Goal: Obtain resource: Download file/media

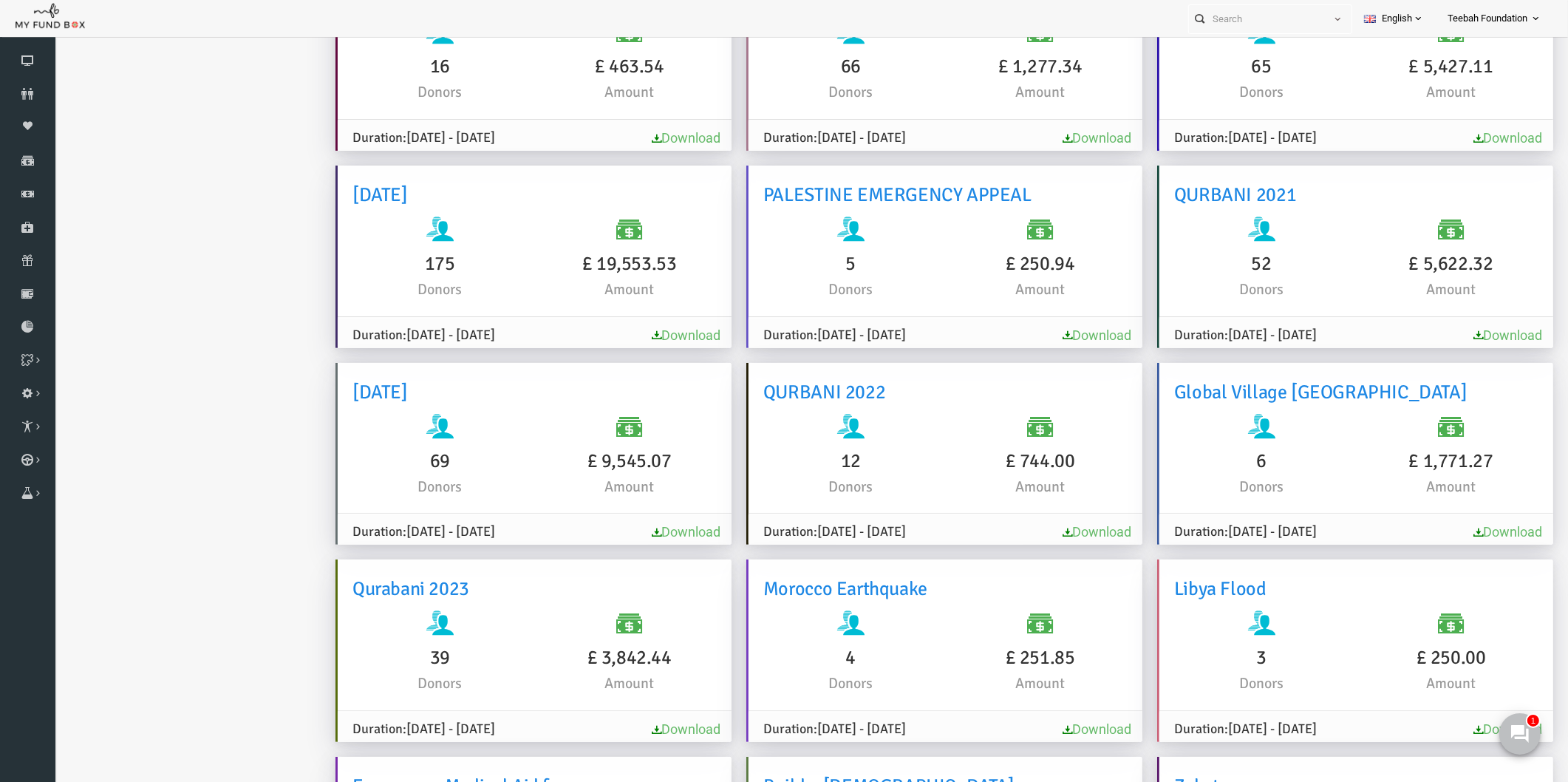
scroll to position [574, 0]
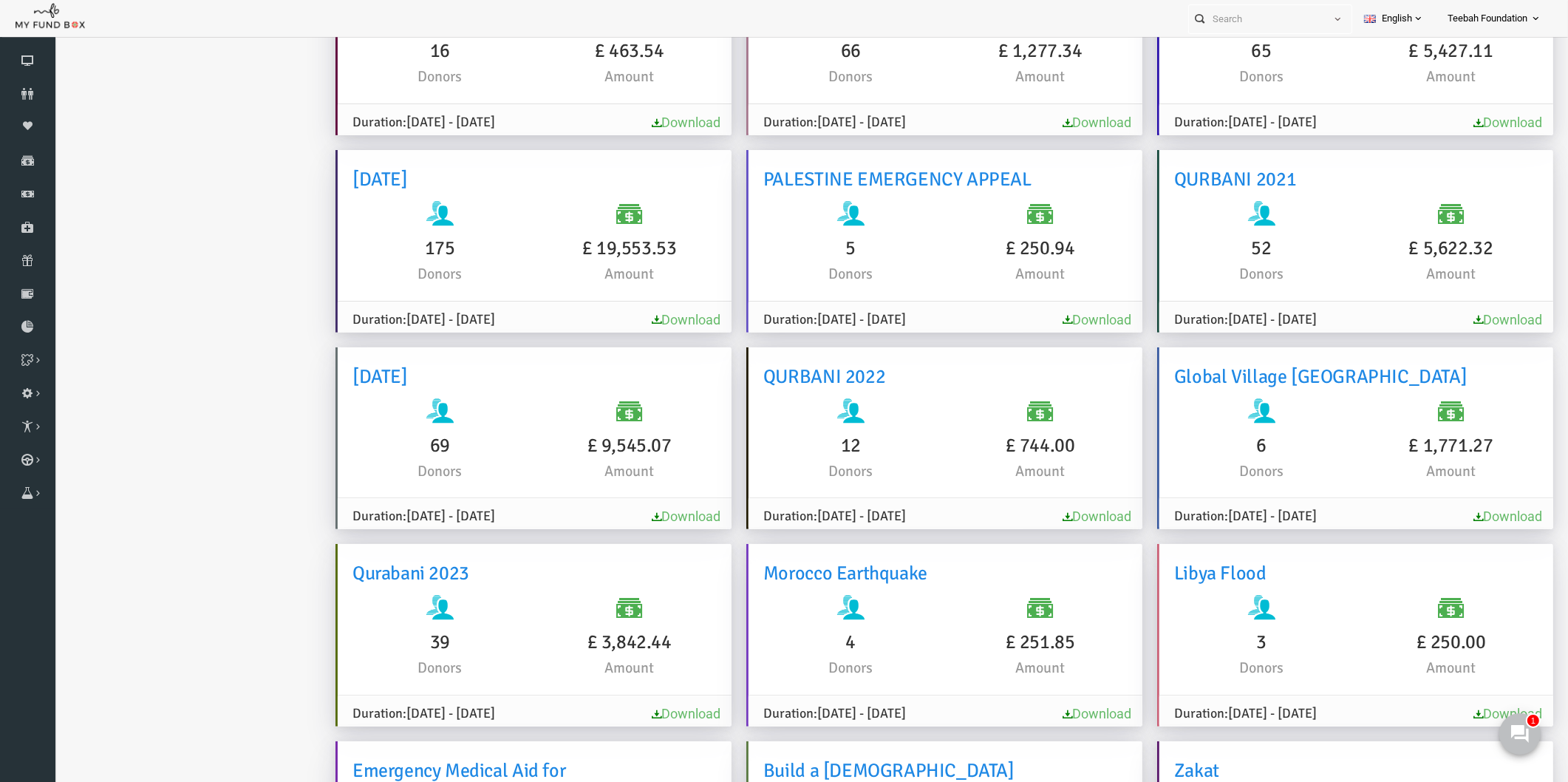
click at [246, 235] on ul "Analytics Download Report Report GiftAid Report" at bounding box center [180, 584] width 222 height 2288
click at [205, 275] on ul "Analytics Download Report Report GiftAid Report" at bounding box center [180, 584] width 222 height 2288
click at [205, 359] on ul "Analytics Download Report Report GiftAid Report" at bounding box center [180, 584] width 222 height 2288
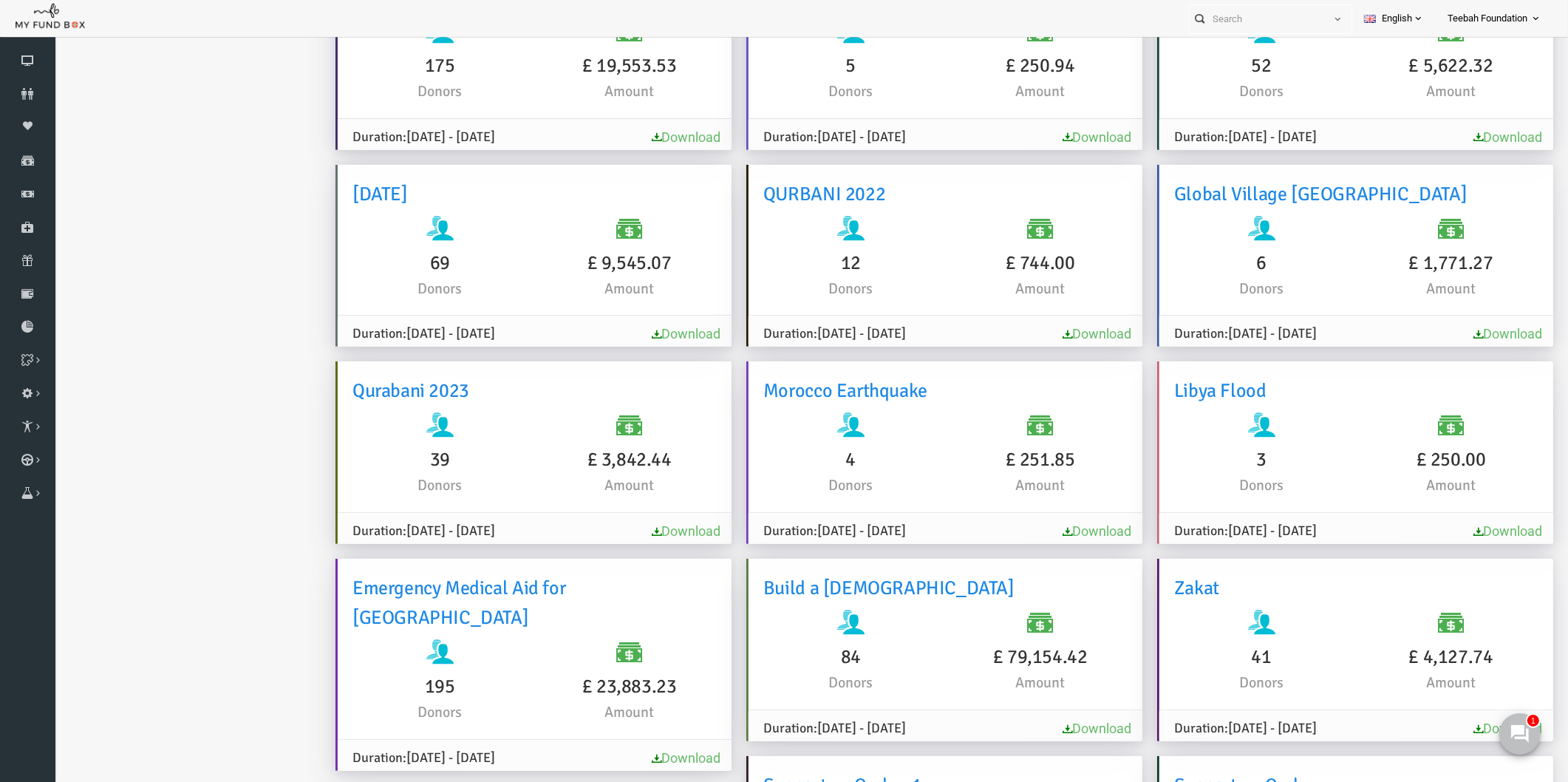
scroll to position [1535, 0]
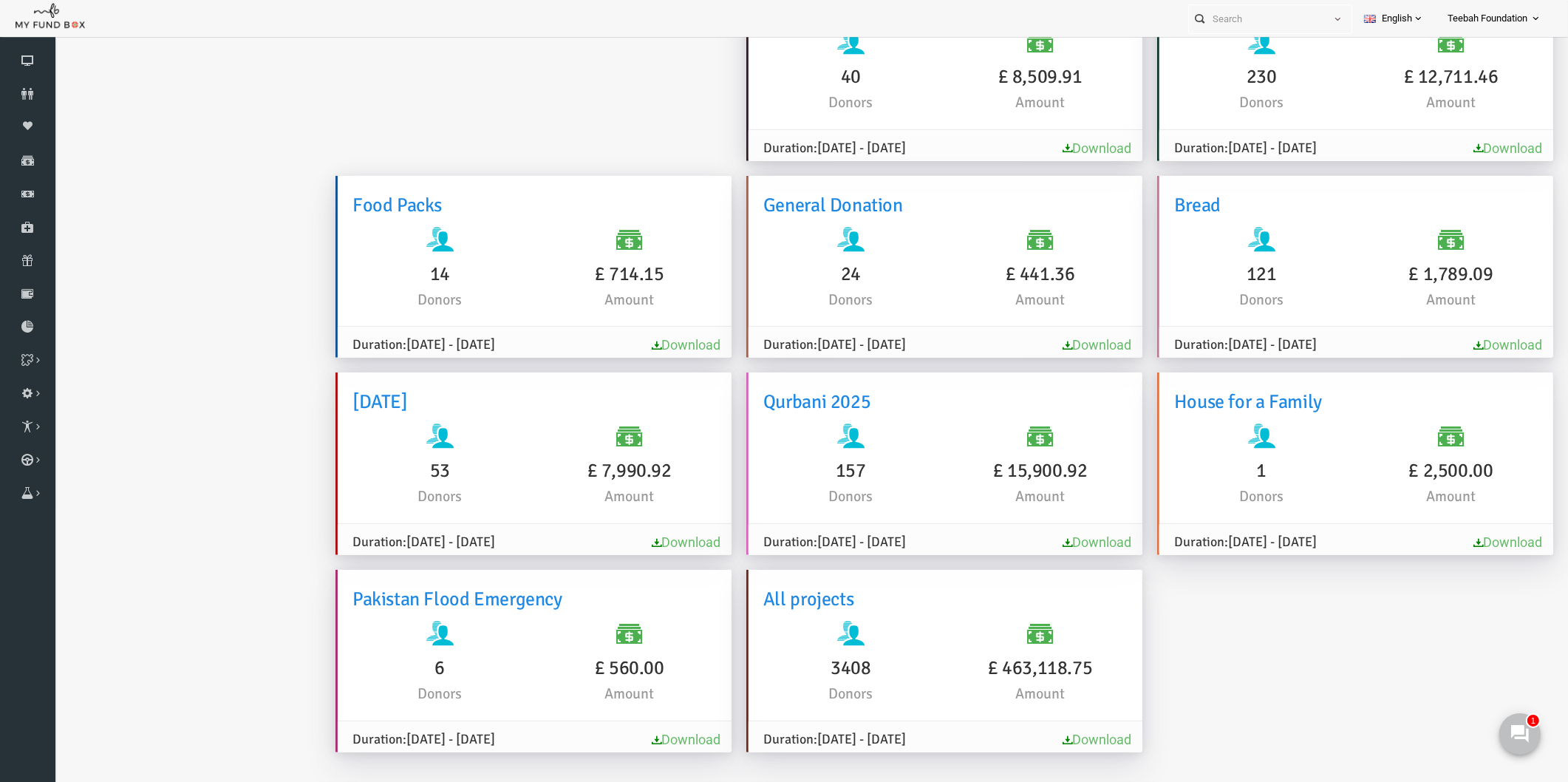
click at [690, 732] on link "Download" at bounding box center [656, 740] width 69 height 15
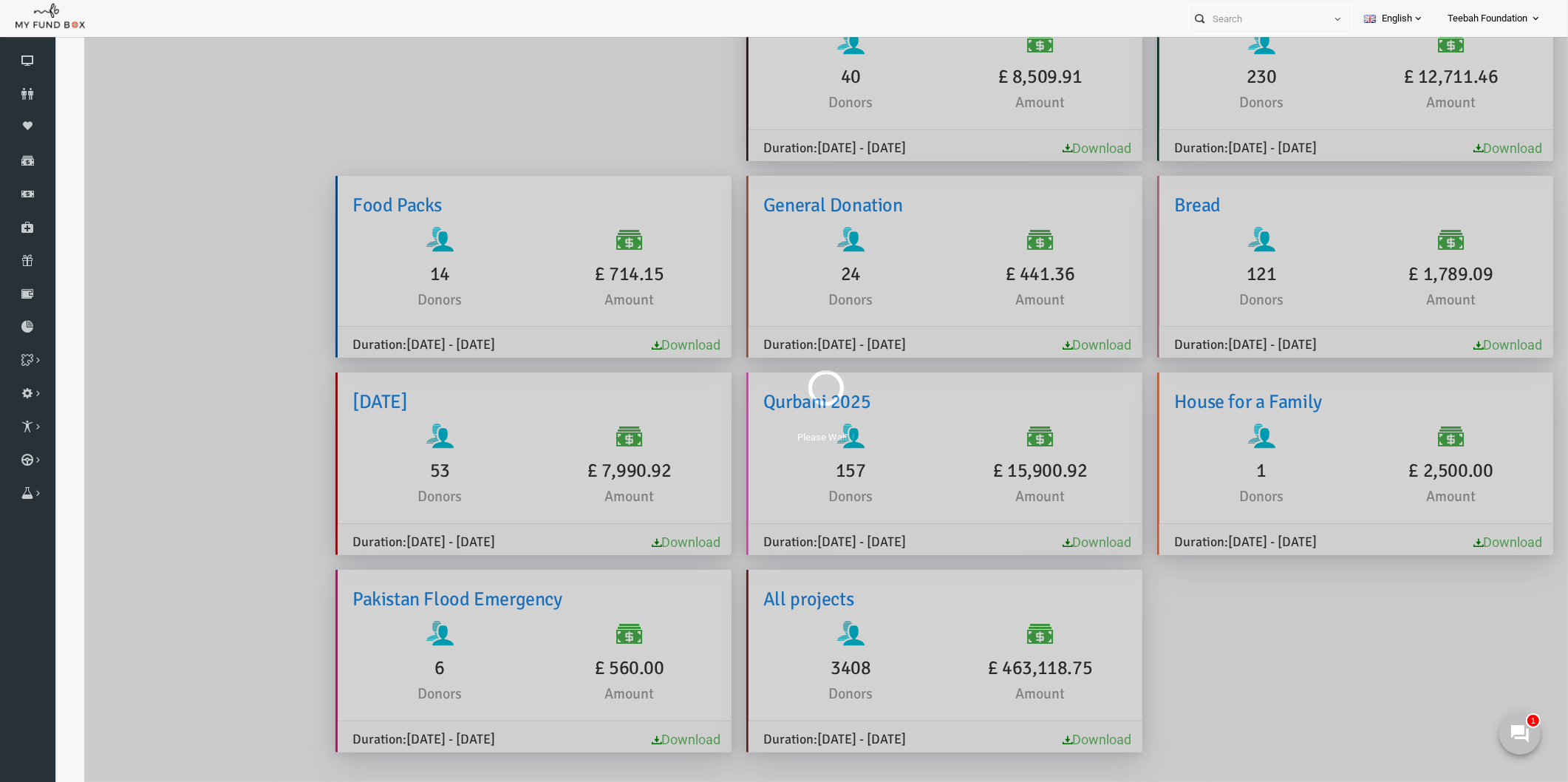
scroll to position [0, 0]
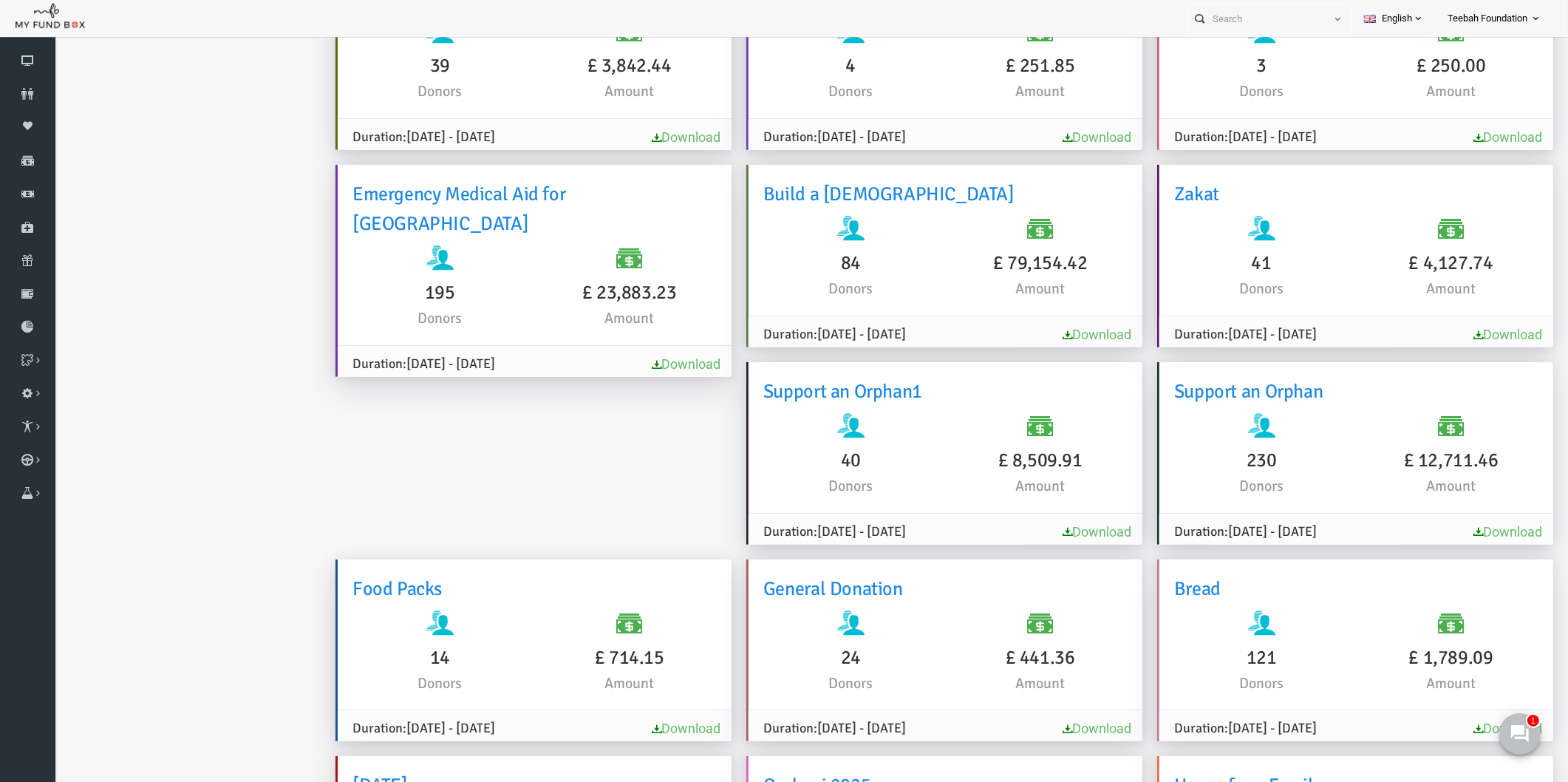
click at [228, 472] on ul "Analytics Download Report Report GiftAid Report" at bounding box center [180, 8] width 222 height 2288
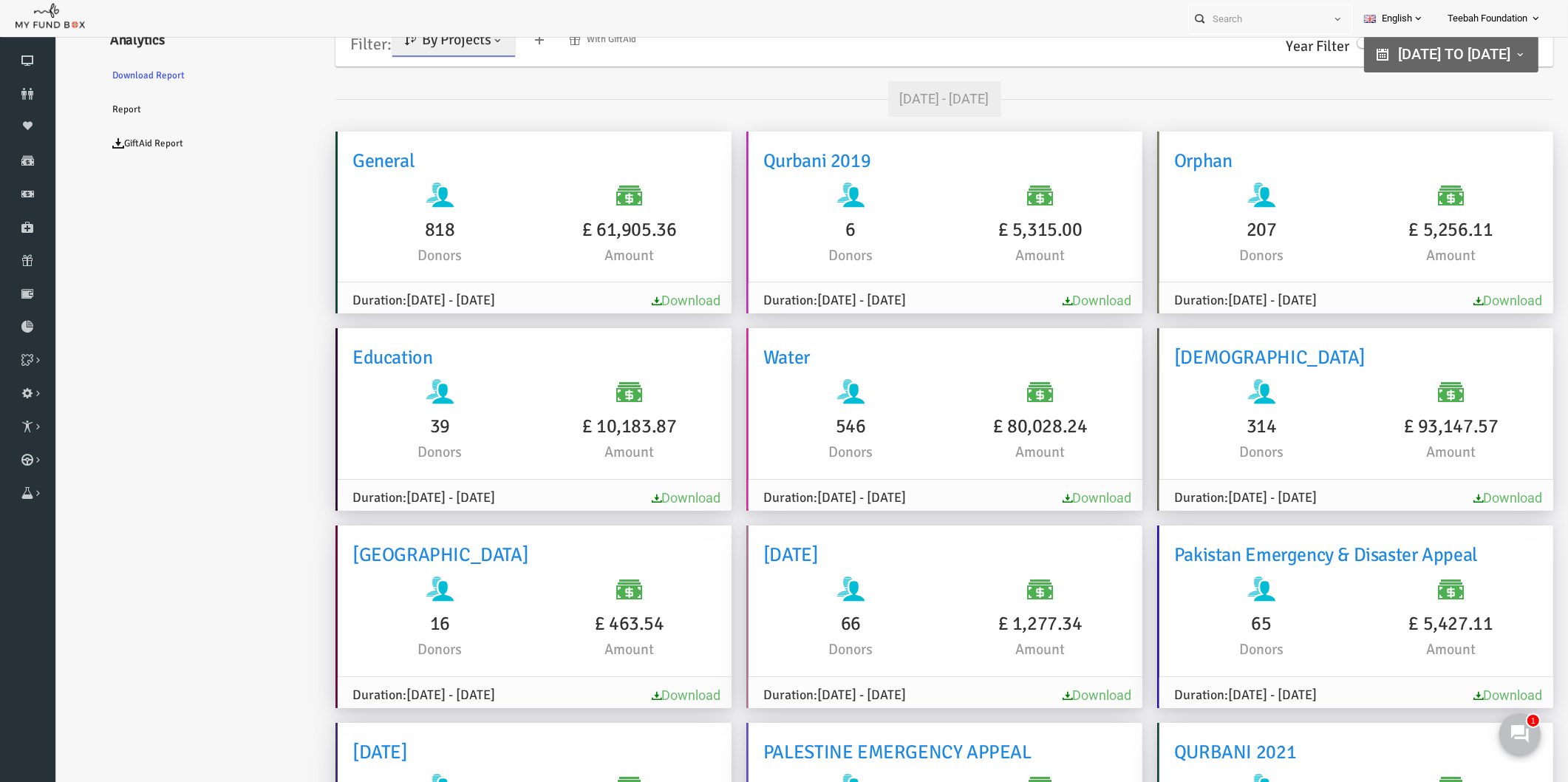
scroll to position [0, 0]
click at [451, 46] on span "By Projects" at bounding box center [426, 40] width 69 height 18
click at [411, 110] on link "By Causes" at bounding box center [424, 106] width 126 height 27
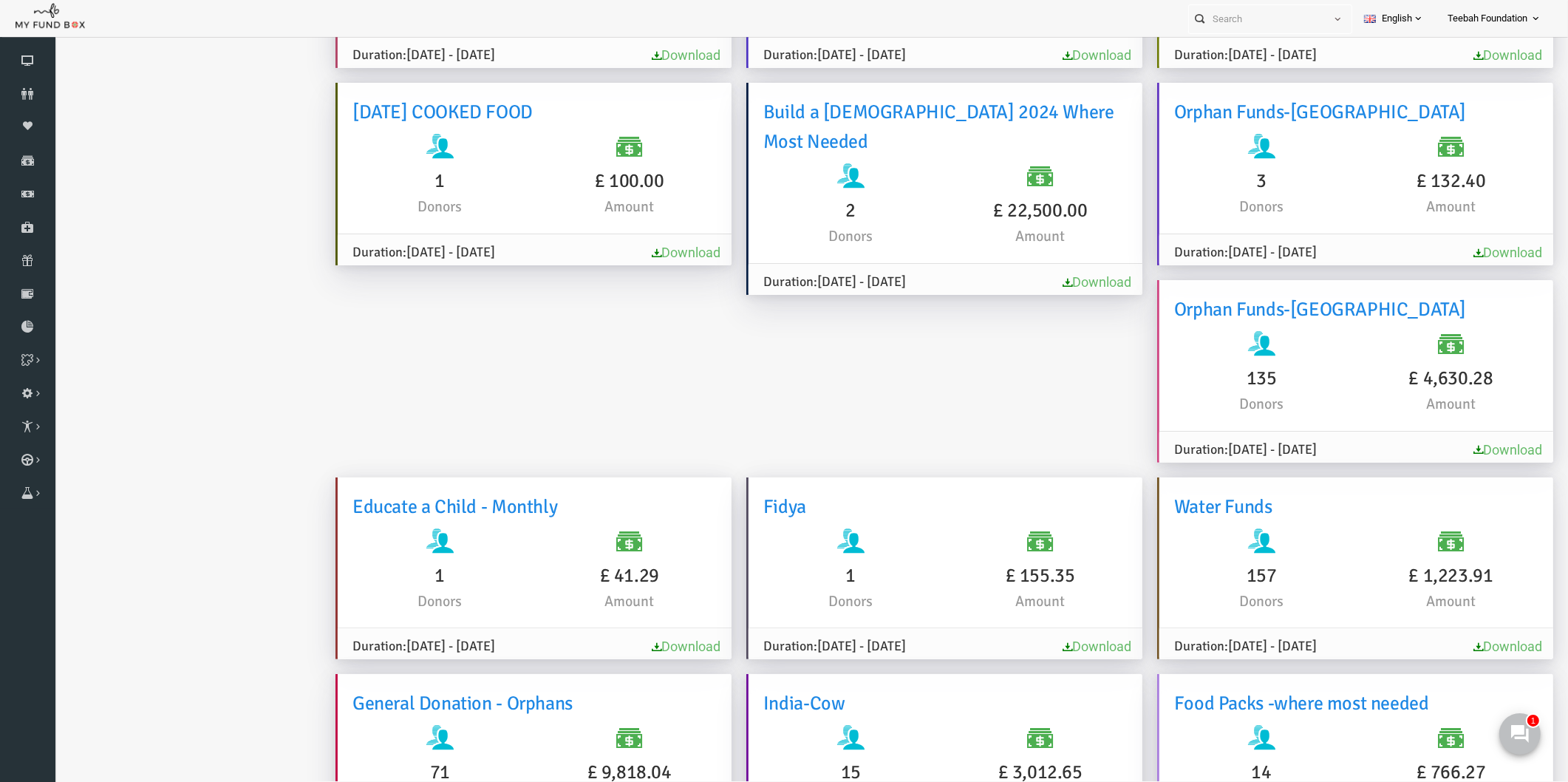
scroll to position [9481, 0]
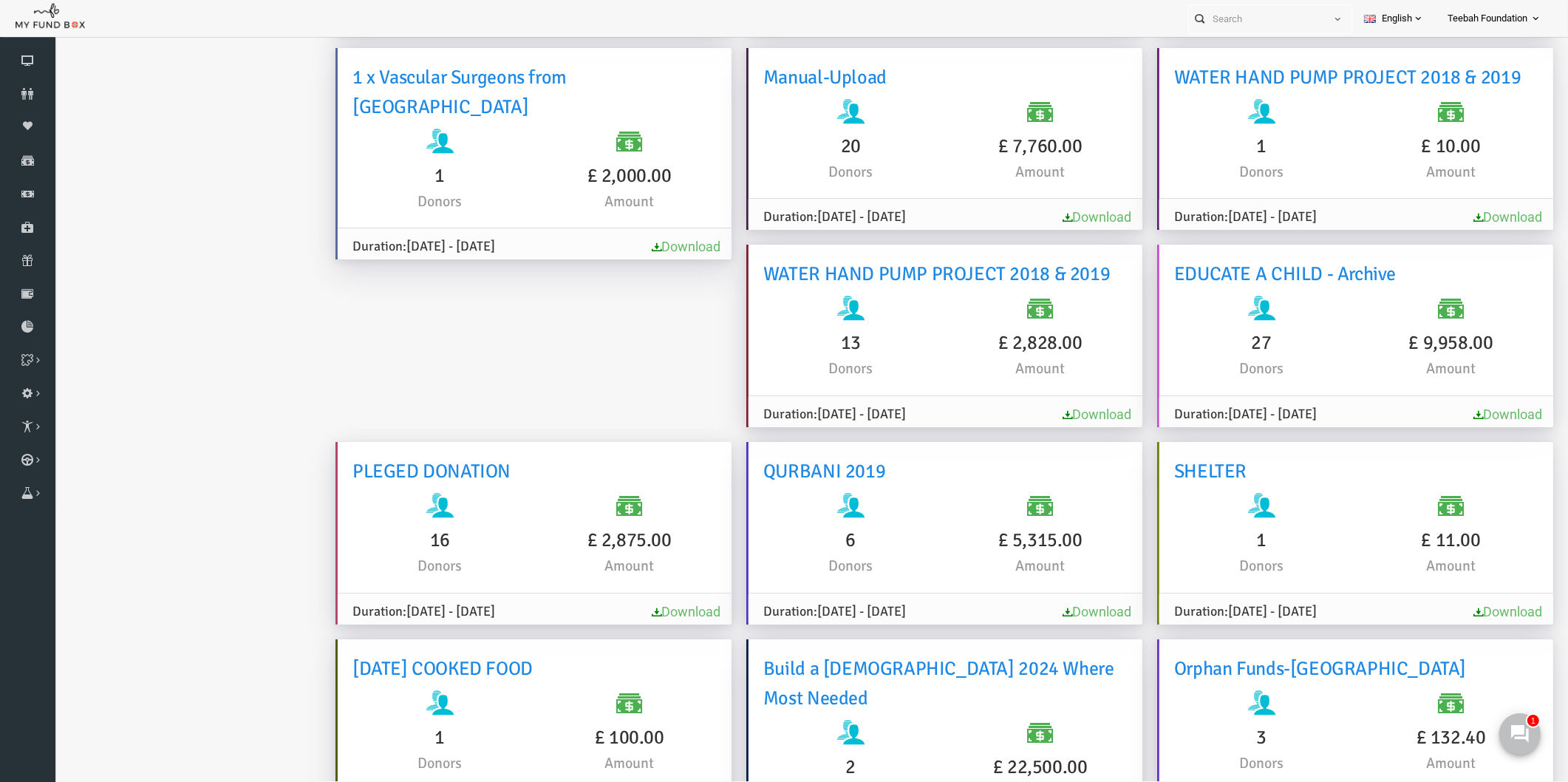
scroll to position [7041, 0]
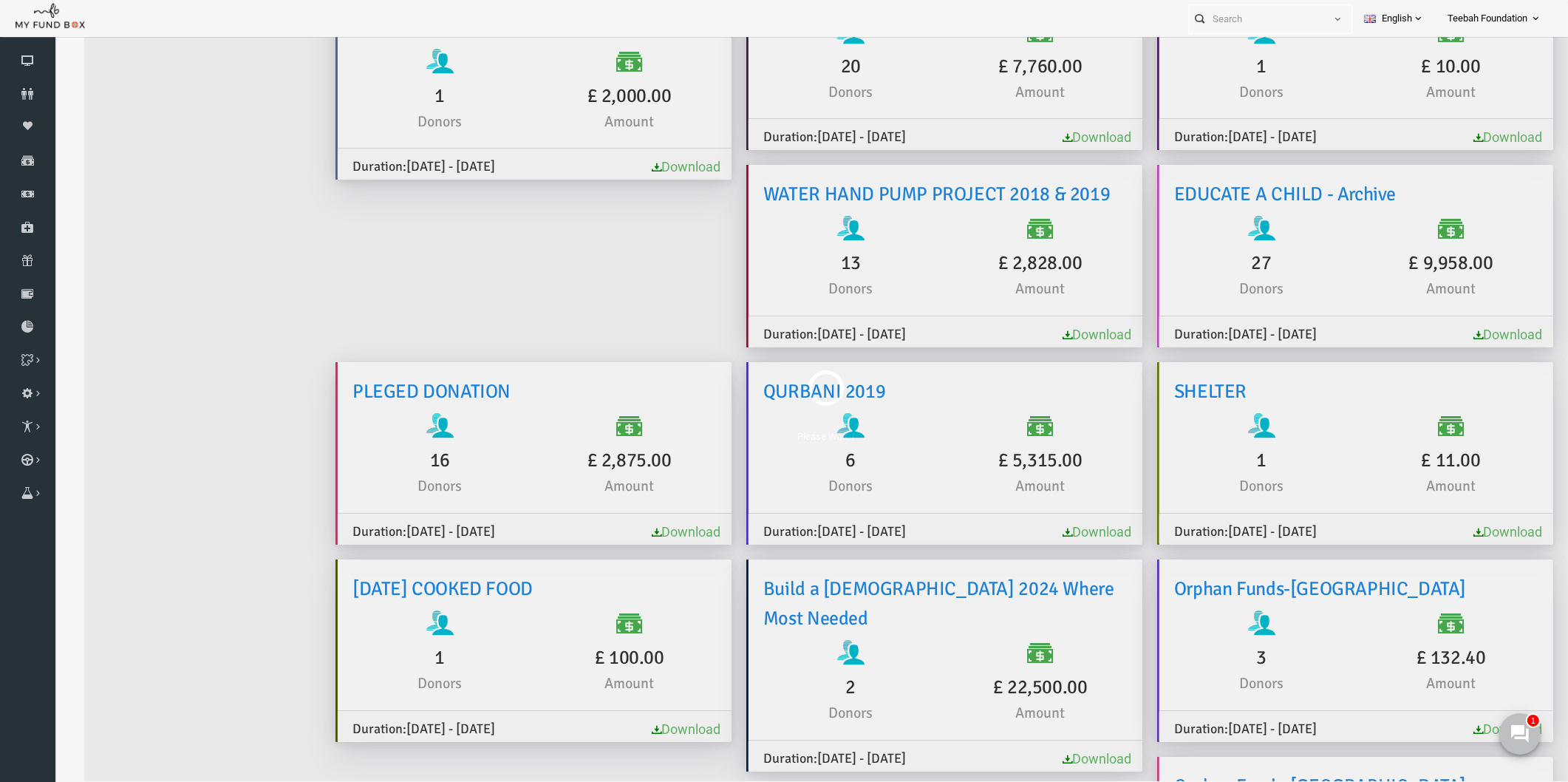
scroll to position [0, 0]
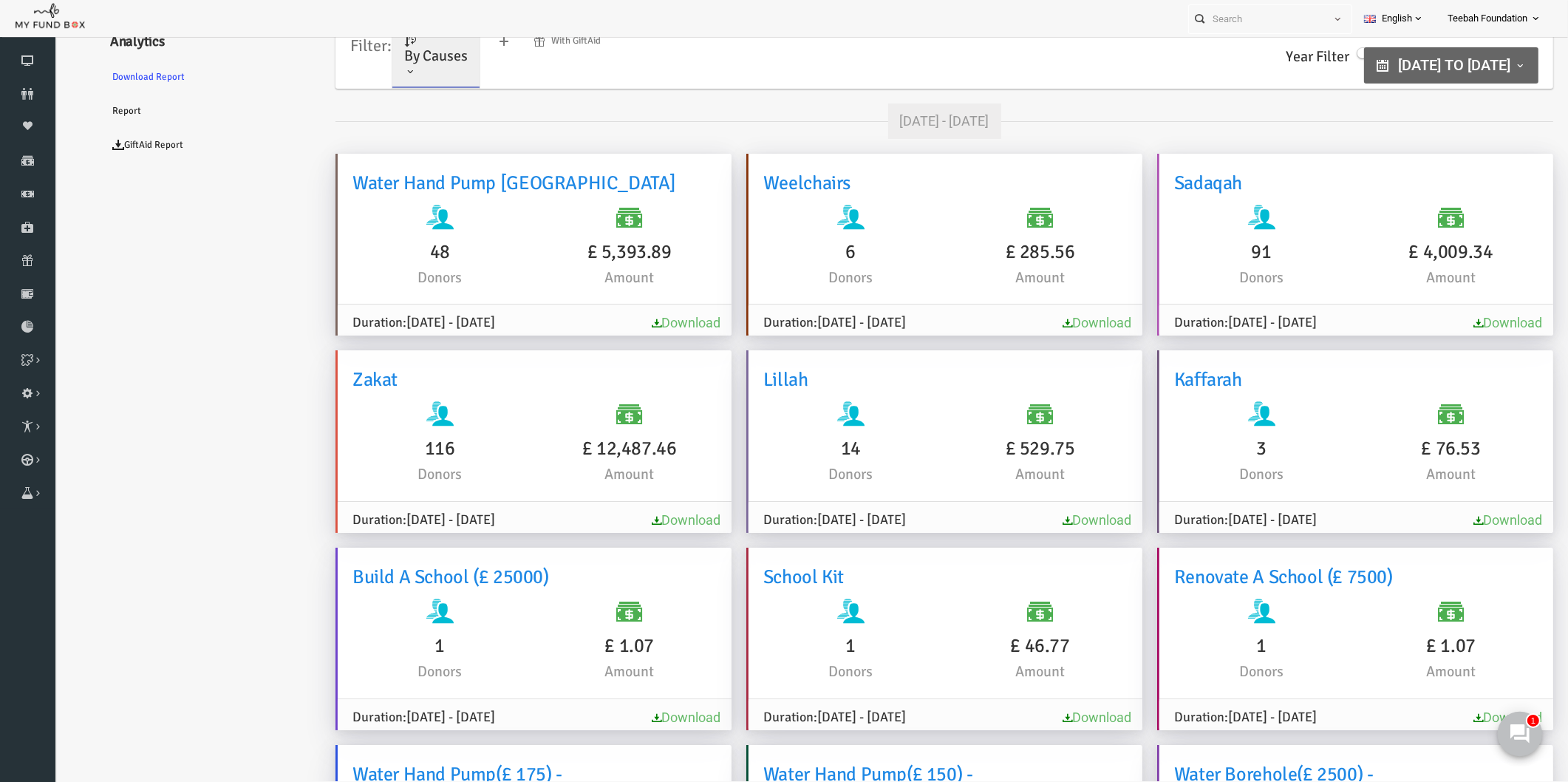
click at [1524, 731] on use at bounding box center [1520, 734] width 19 height 19
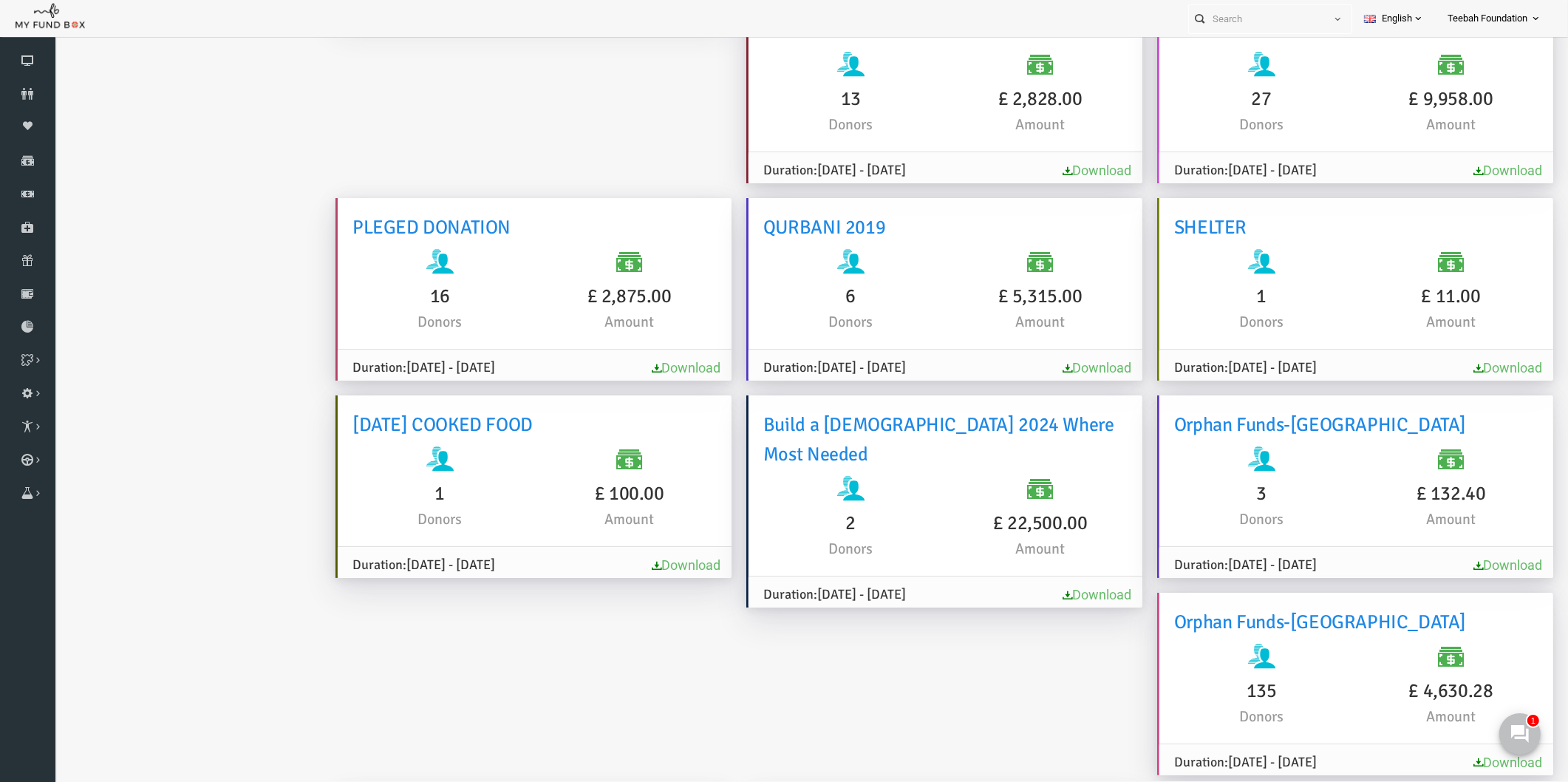
scroll to position [9481, 0]
